Goal: Task Accomplishment & Management: Complete application form

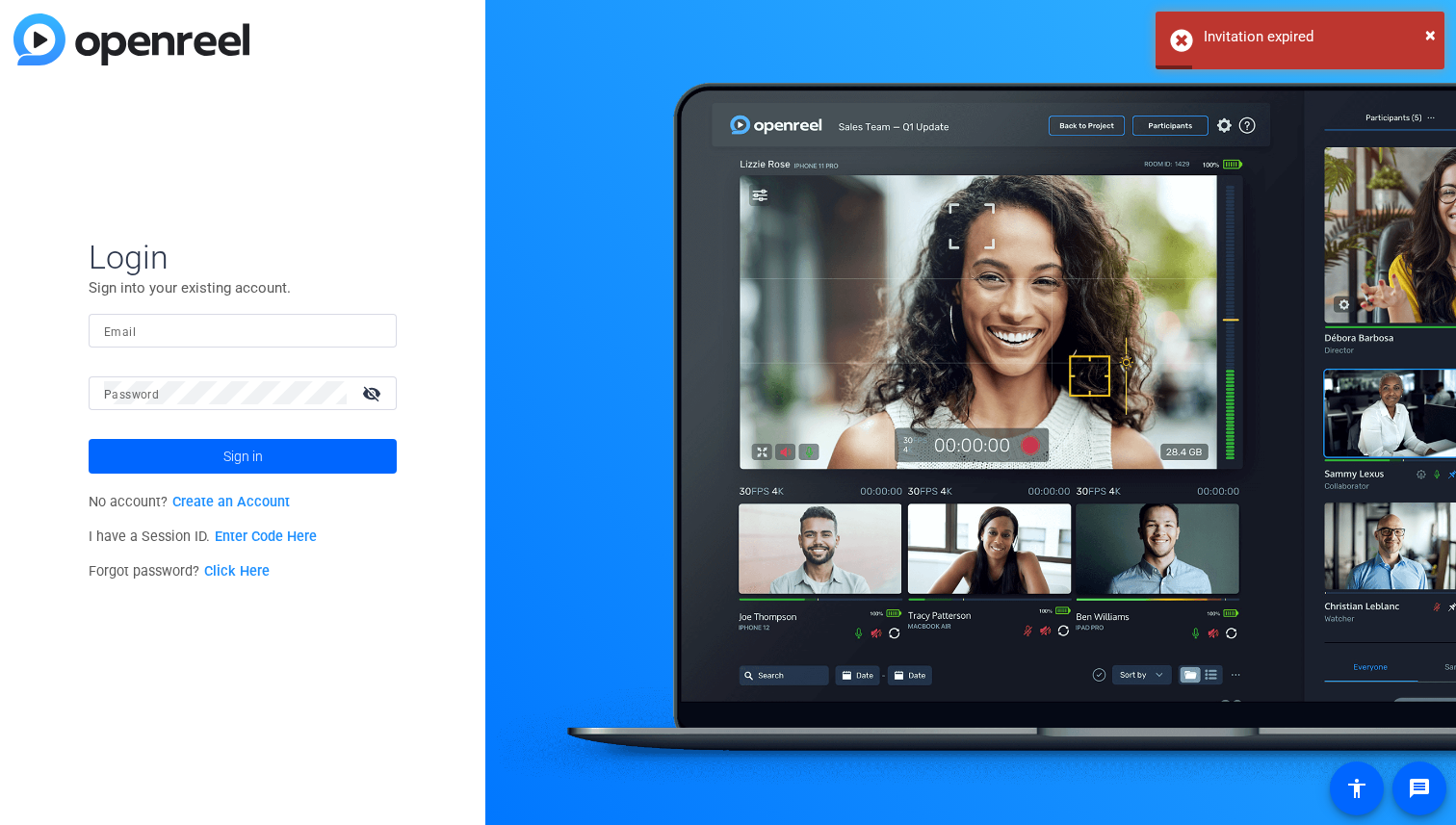
click at [164, 327] on input "Email" at bounding box center [243, 330] width 277 height 24
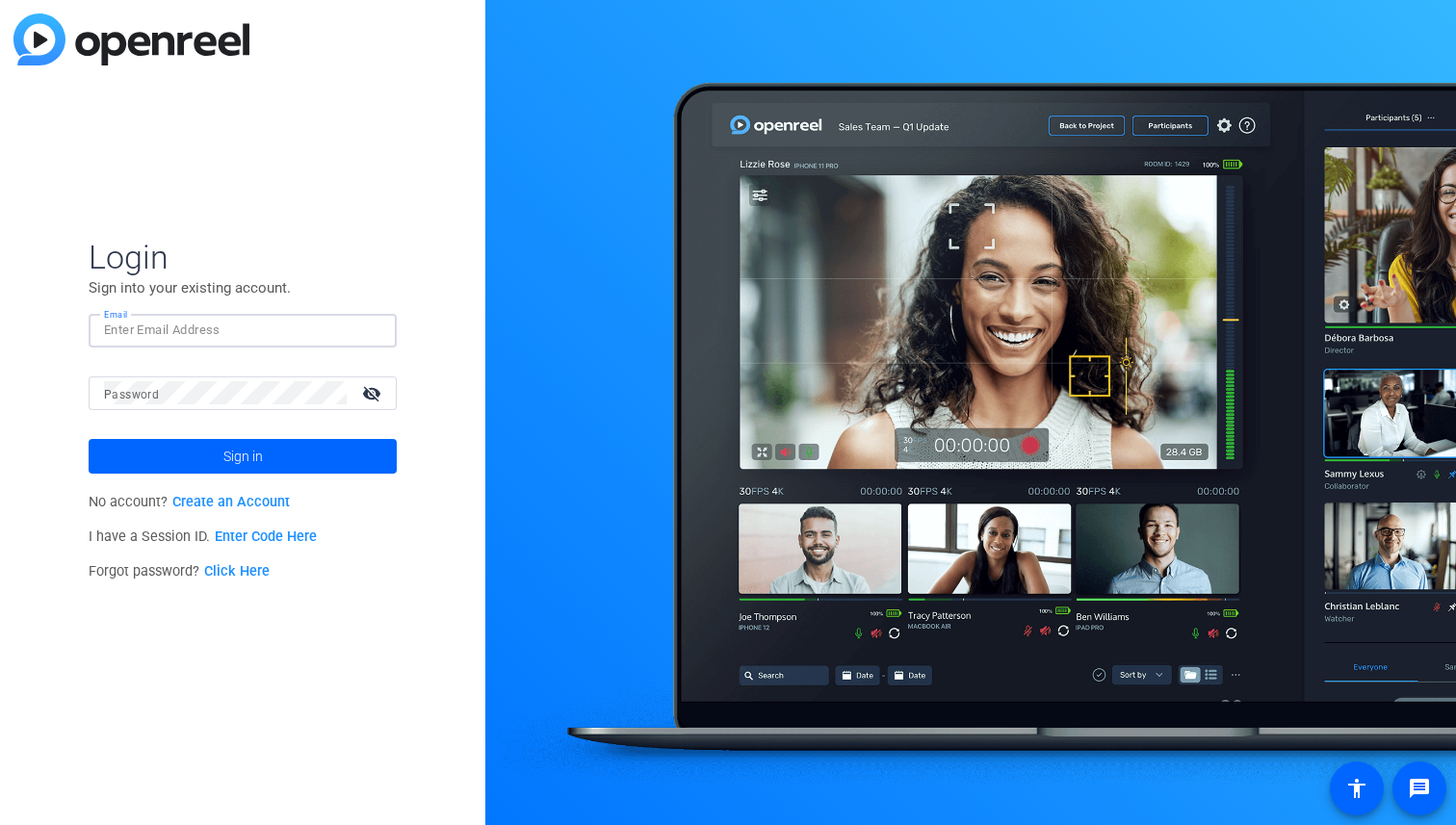
type input "[PERSON_NAME][EMAIL_ADDRESS][DOMAIN_NAME]"
click at [214, 498] on link "Create an Account" at bounding box center [230, 501] width 117 height 17
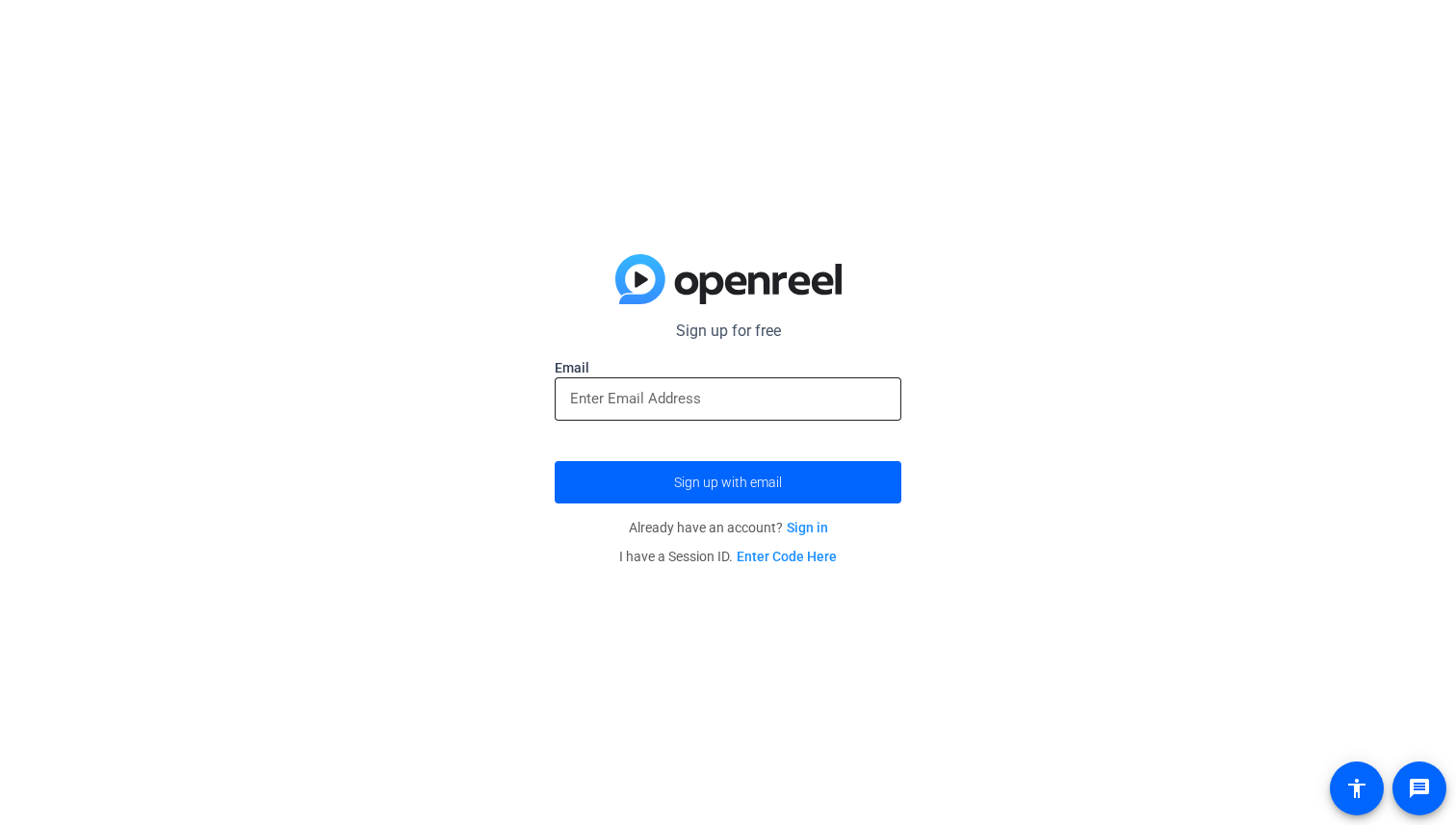
click at [681, 405] on input "email" at bounding box center [728, 399] width 316 height 24
type input "[PERSON_NAME][EMAIL_ADDRESS][DOMAIN_NAME]"
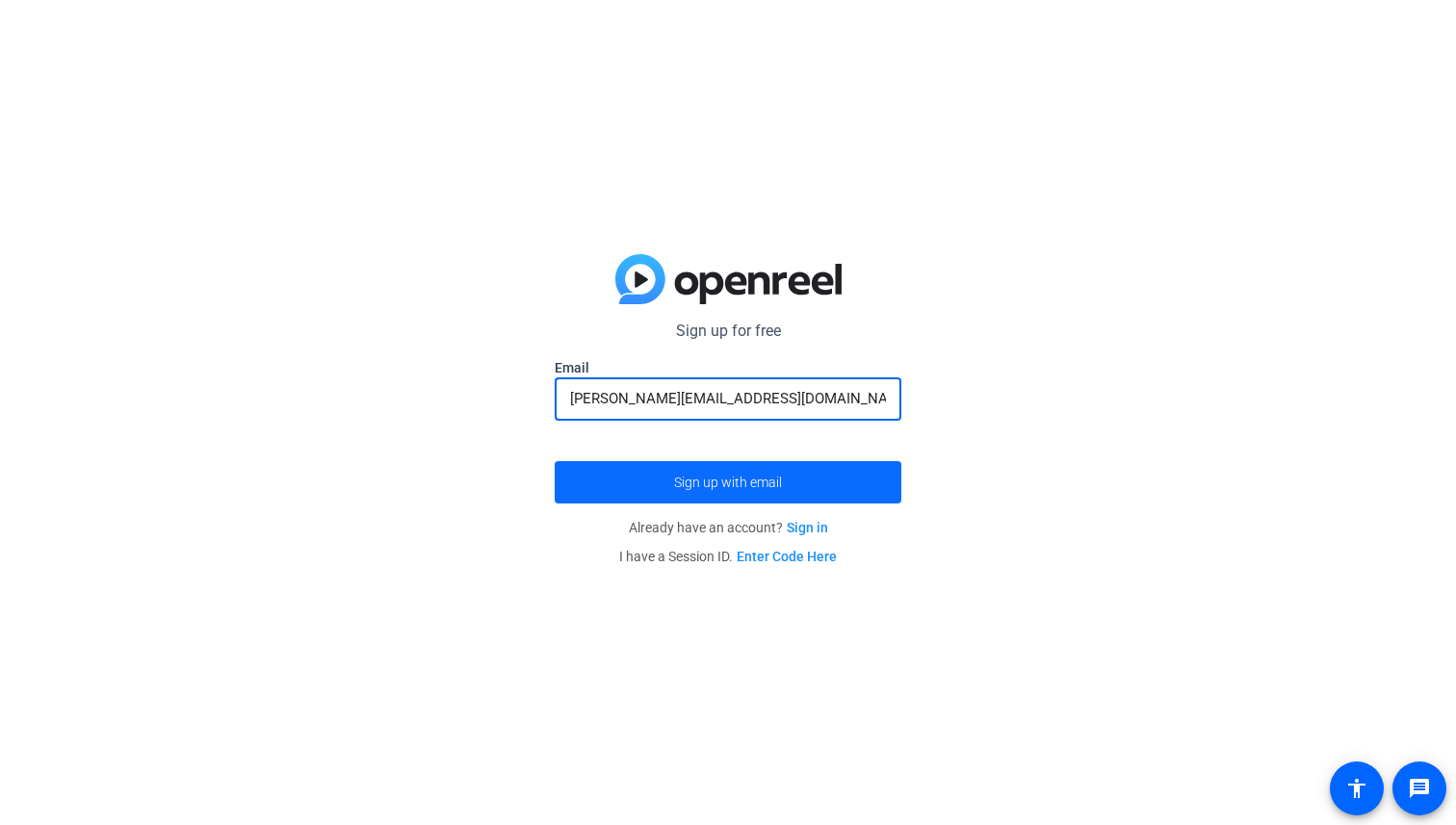
click at [688, 483] on span "Sign up with email" at bounding box center [728, 483] width 108 height 0
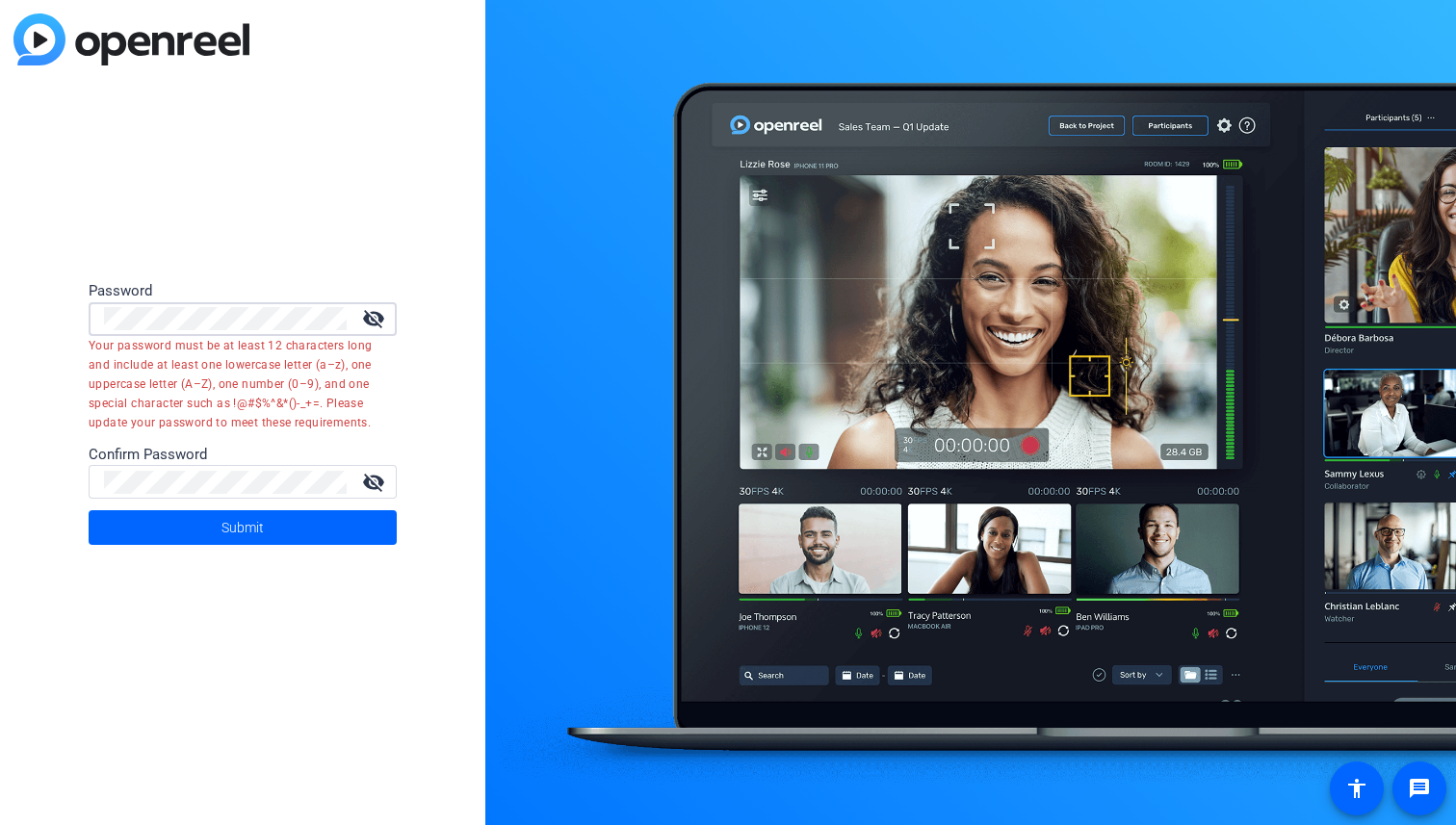
click at [372, 320] on mat-icon "visibility_off" at bounding box center [373, 319] width 46 height 24
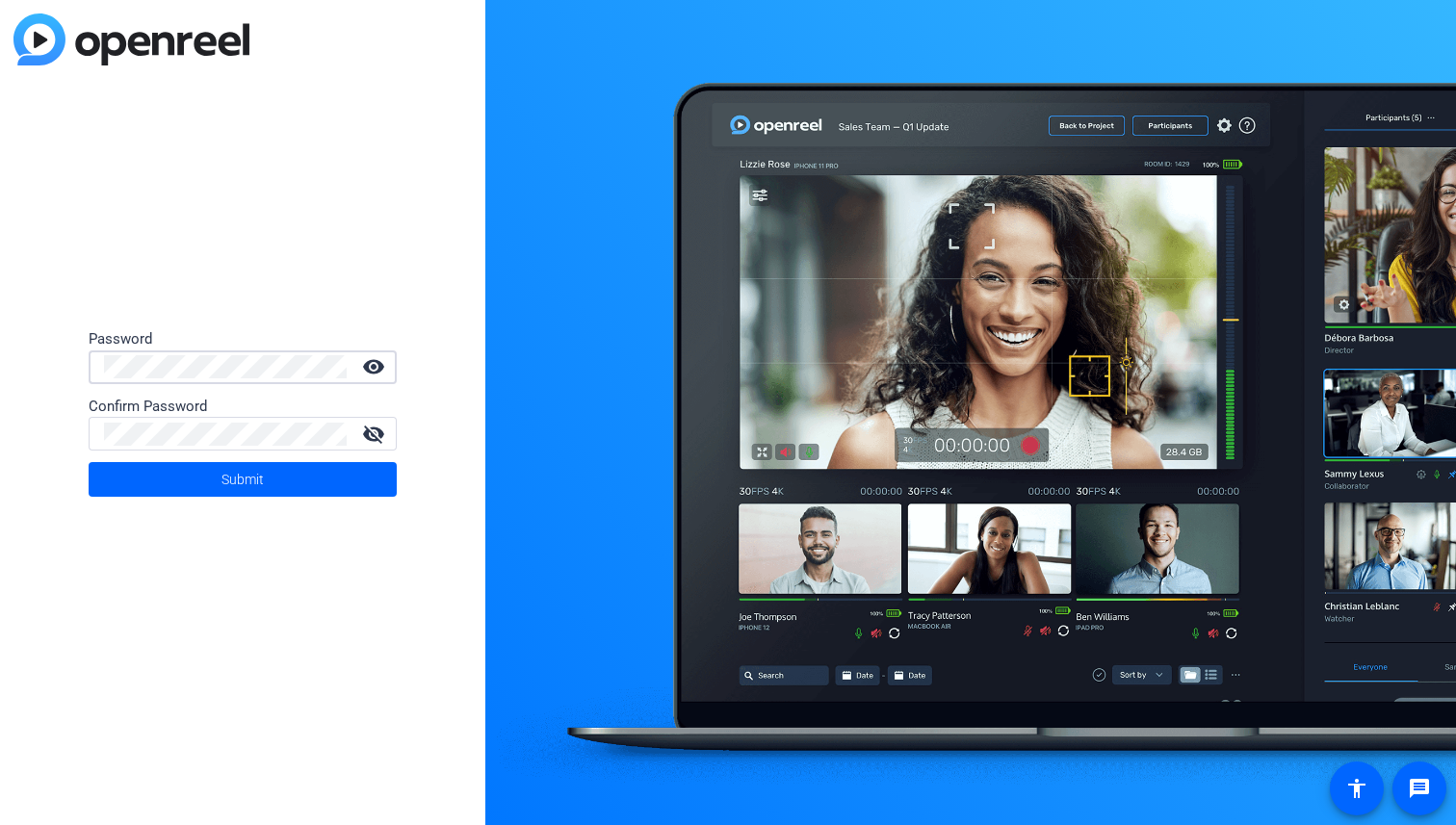
click at [376, 439] on mat-icon "visibility_off" at bounding box center [373, 435] width 46 height 24
click at [236, 487] on span "Submit" at bounding box center [242, 479] width 42 height 48
